Goal: Find specific page/section: Find specific page/section

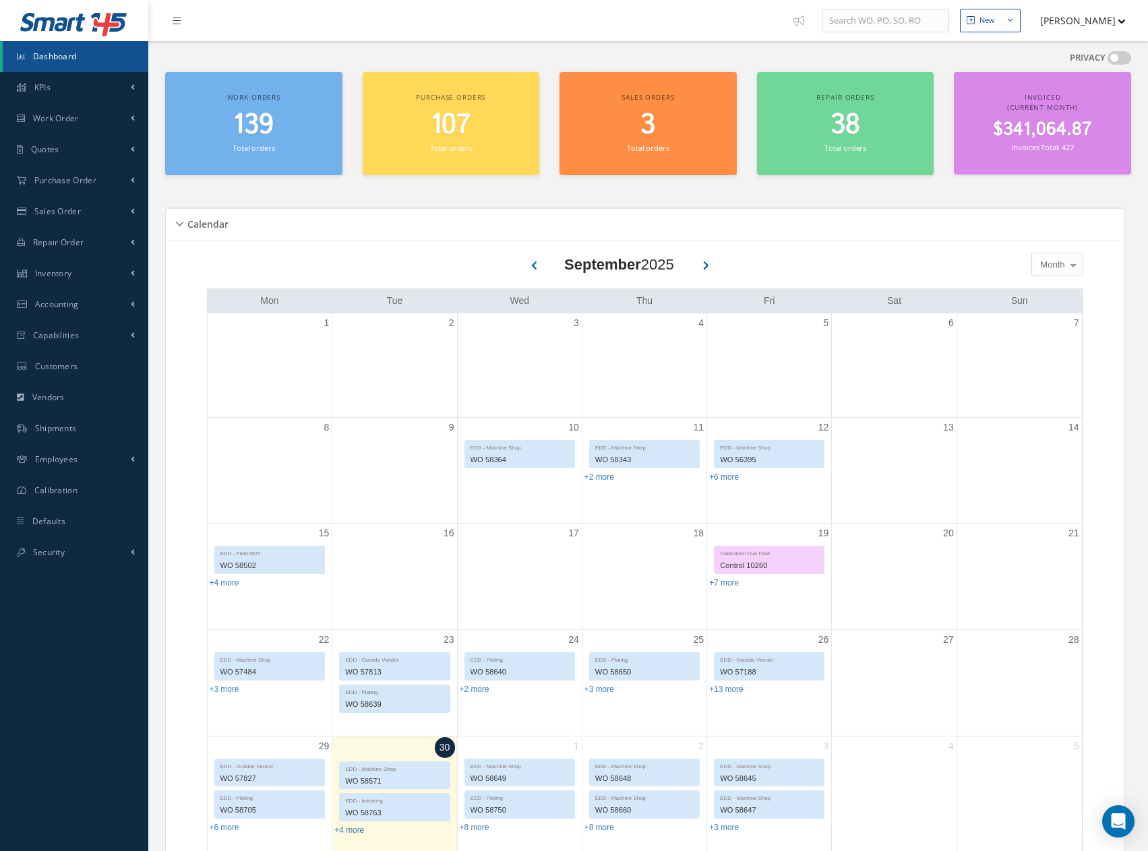
click at [1031, 129] on span "$341,064.87" at bounding box center [1042, 130] width 99 height 26
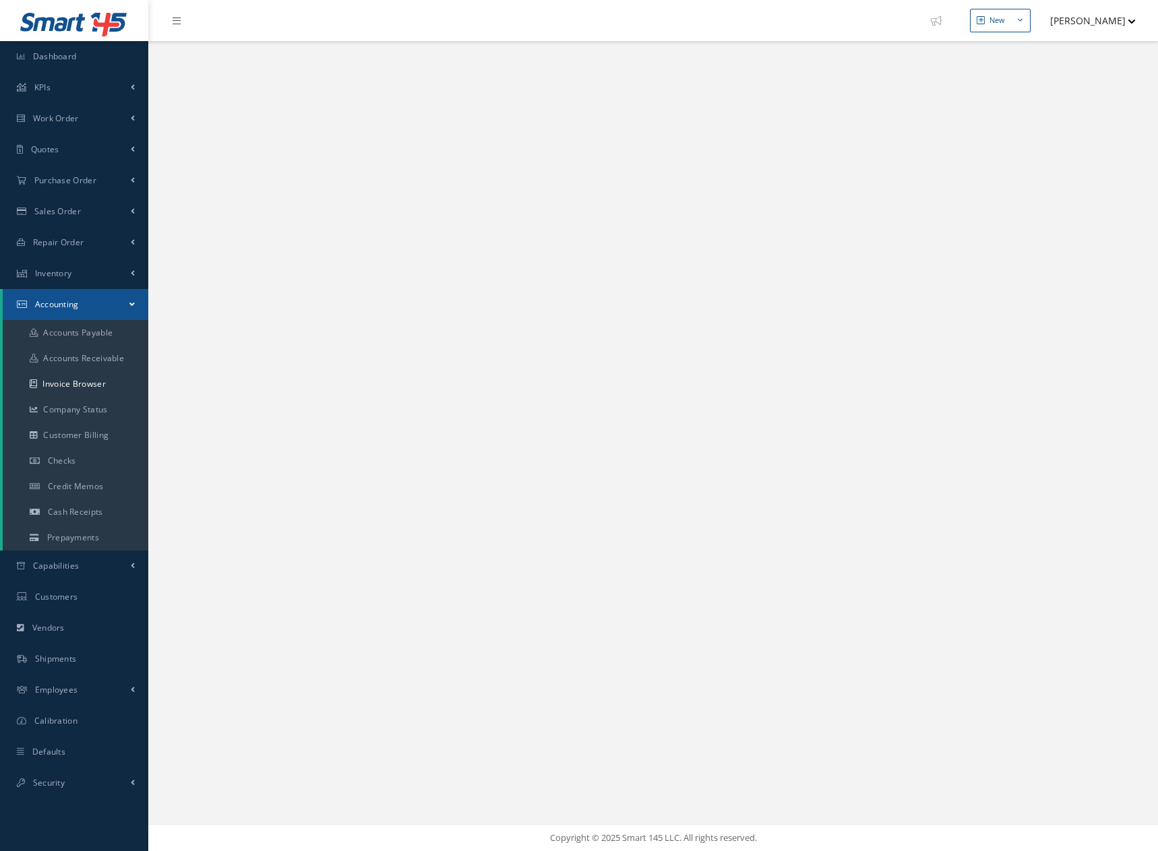
select select "25"
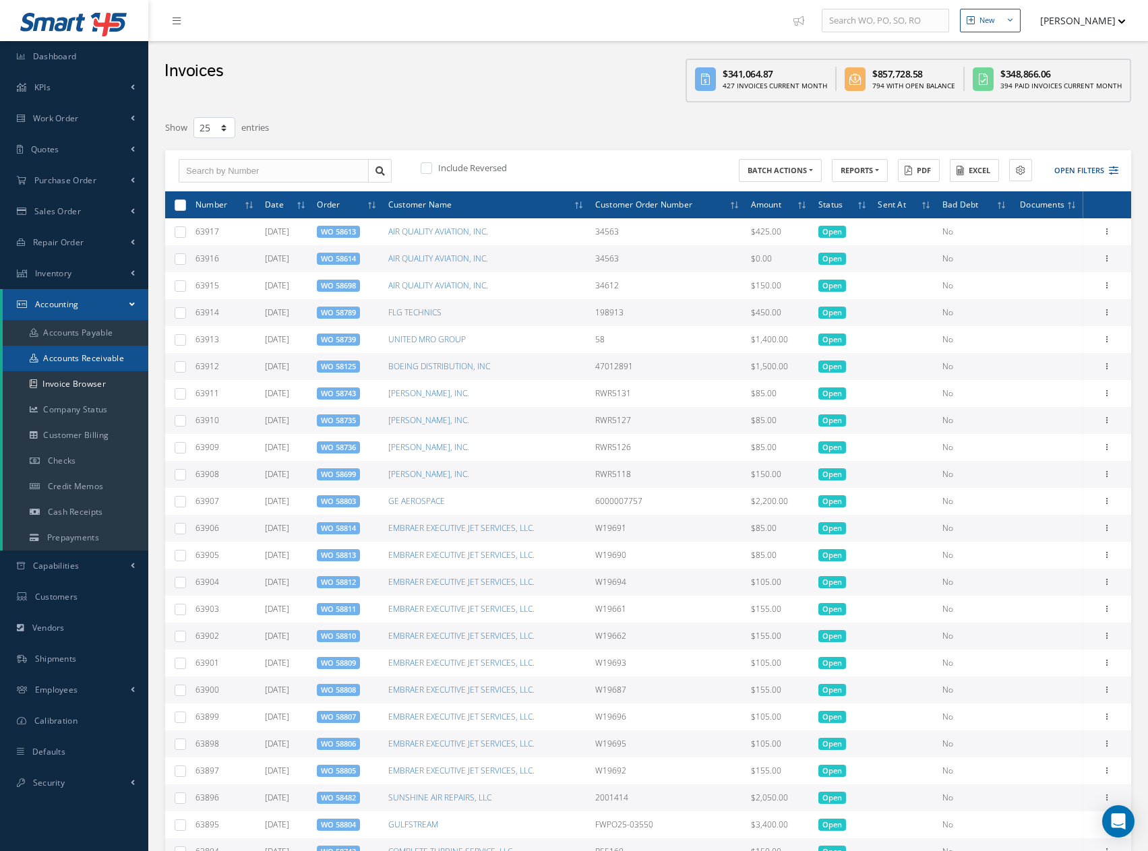
click at [78, 356] on link "Accounts Receivable" at bounding box center [76, 359] width 146 height 26
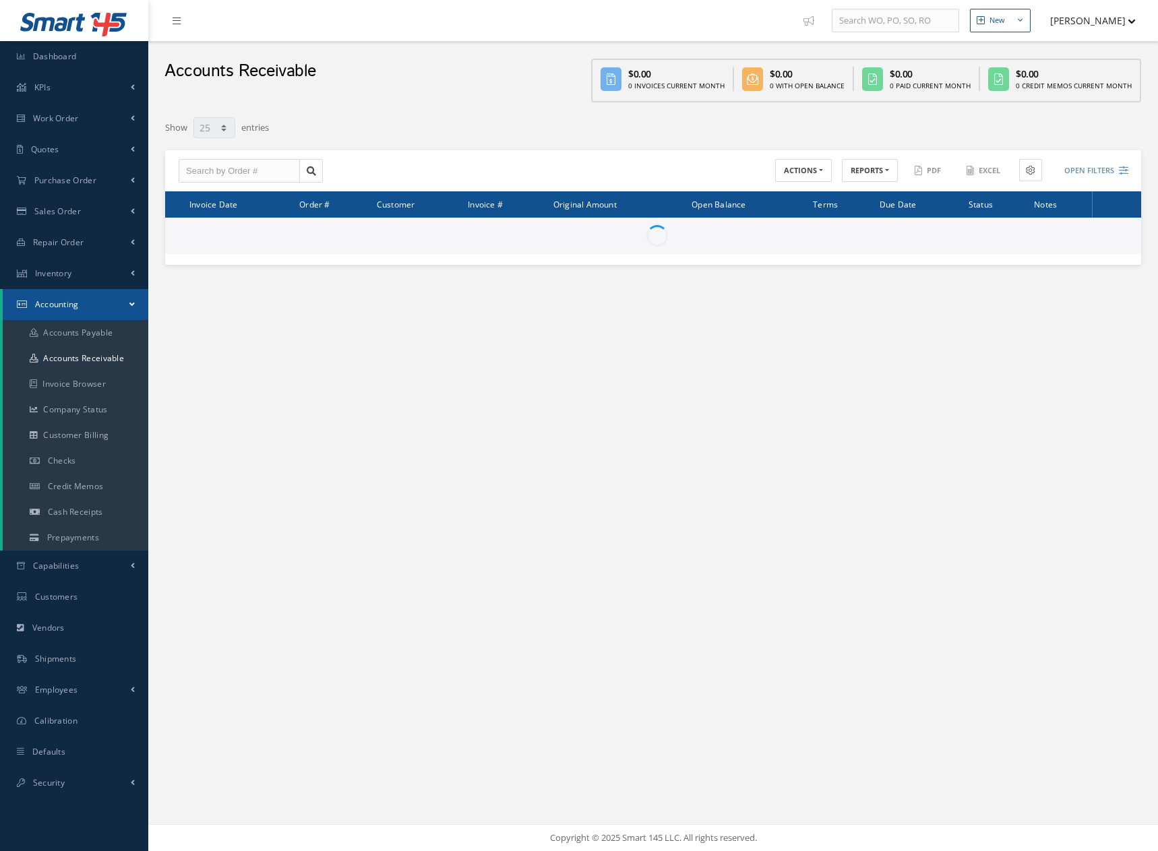
select select "25"
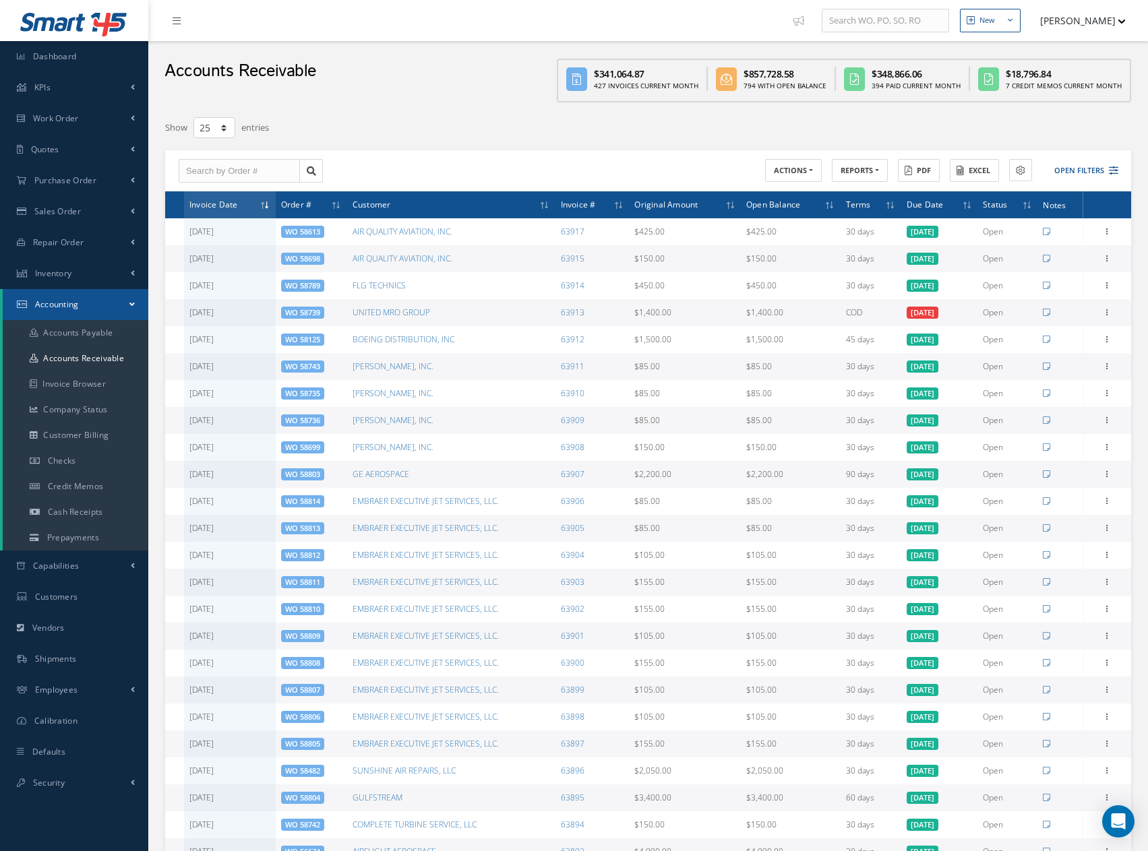
click at [428, 88] on div "Accounts Receivable $341,064.87 427 Invoices Current Month $857,728.58 794 With…" at bounding box center [648, 75] width 1000 height 68
click at [54, 115] on span "Work Order" at bounding box center [56, 118] width 46 height 11
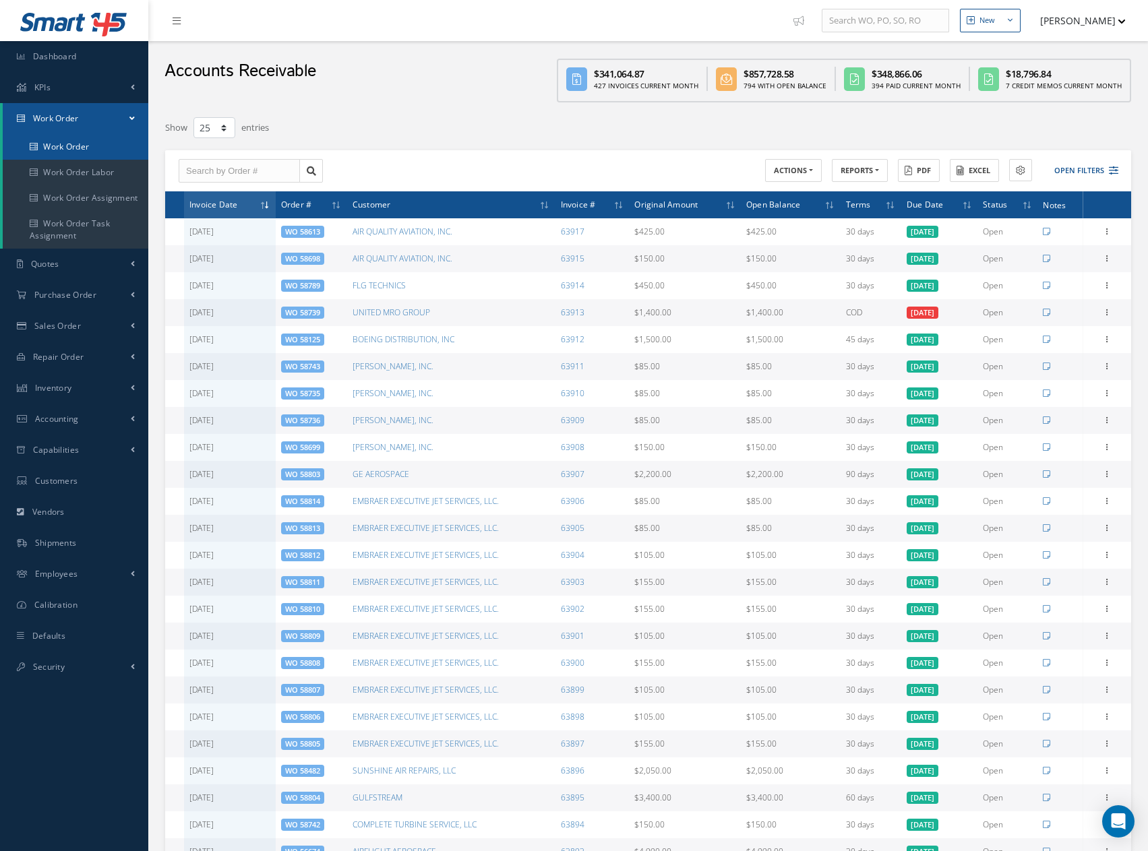
click at [60, 144] on link "Work Order" at bounding box center [76, 147] width 146 height 26
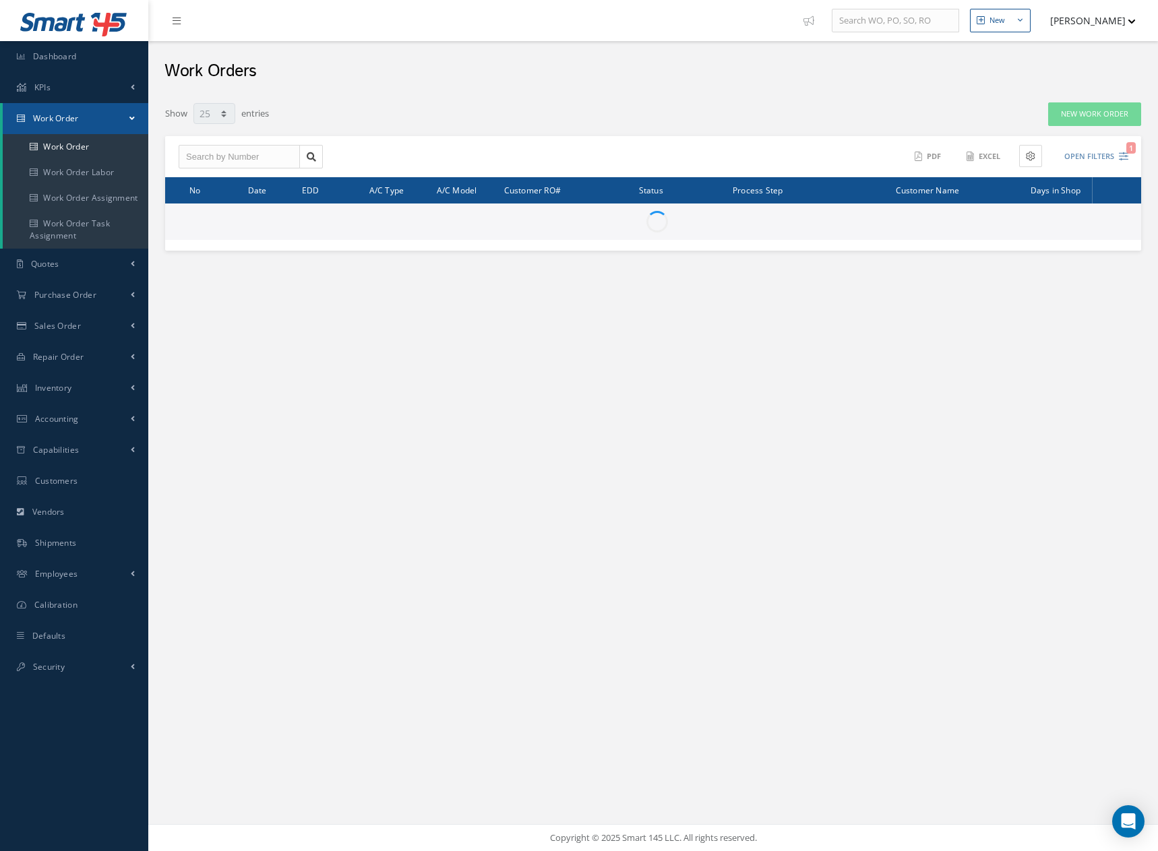
select select "25"
